Goal: Task Accomplishment & Management: Manage account settings

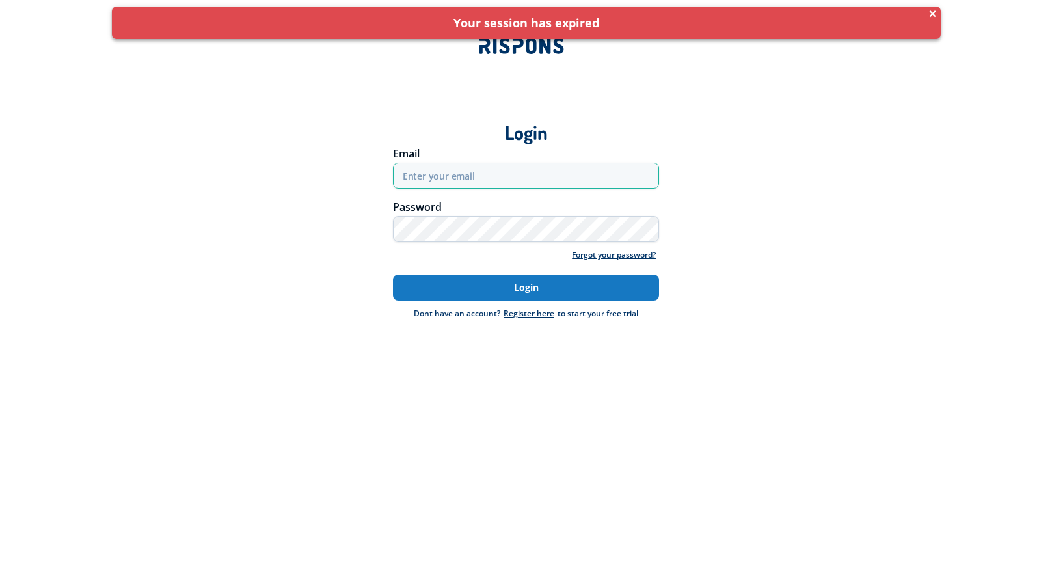
type input "[EMAIL_ADDRESS][DOMAIN_NAME]"
click at [485, 293] on button "Login" at bounding box center [526, 287] width 267 height 26
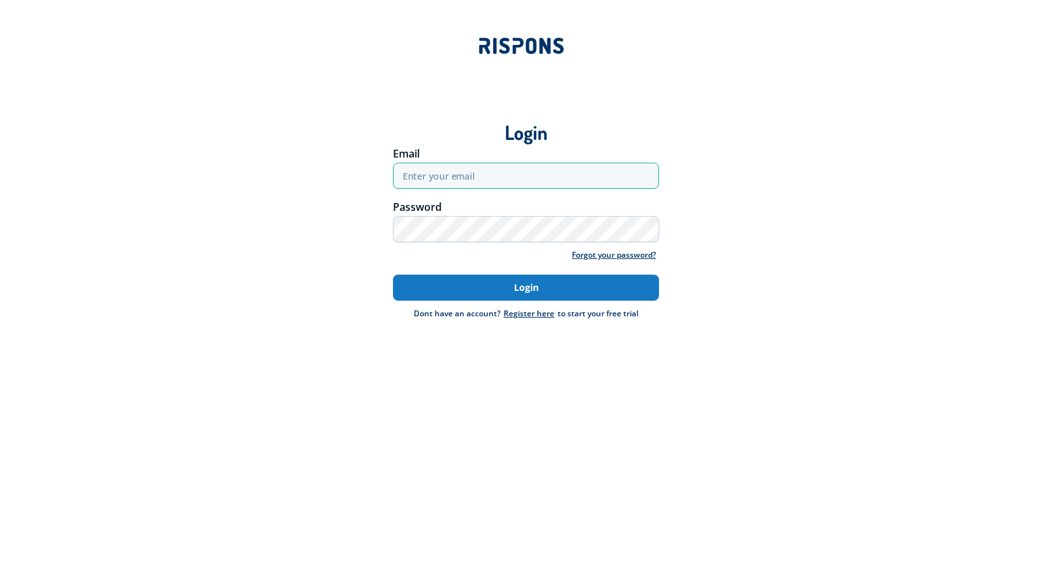
type input "[EMAIL_ADDRESS][DOMAIN_NAME]"
click at [539, 287] on button "Login" at bounding box center [526, 287] width 267 height 26
